Goal: Go to known website: Access a specific website the user already knows

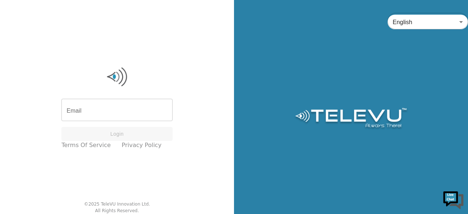
click at [89, 111] on input "Email" at bounding box center [116, 111] width 111 height 20
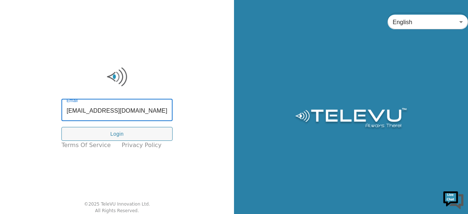
type input "ali.ahmed@nshealth.ca"
